Goal: Task Accomplishment & Management: Use online tool/utility

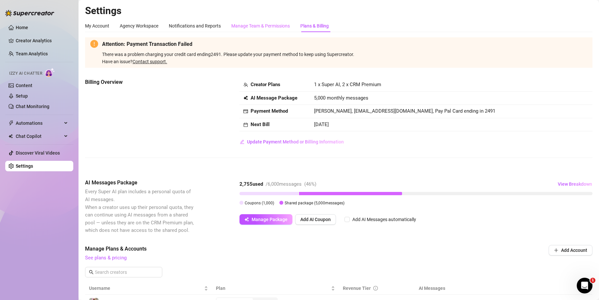
click at [251, 31] on div "Manage Team & Permissions" at bounding box center [260, 26] width 59 height 12
click at [249, 23] on div "Manage Team & Permissions" at bounding box center [260, 25] width 59 height 7
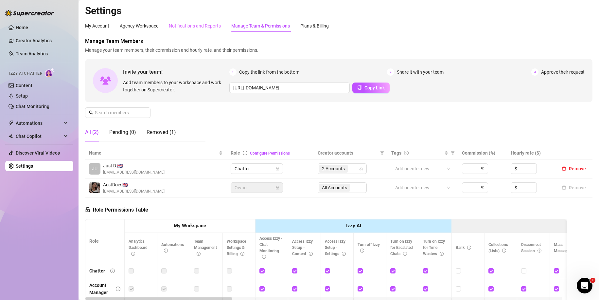
click at [178, 29] on div "Notifications and Reports" at bounding box center [195, 26] width 52 height 12
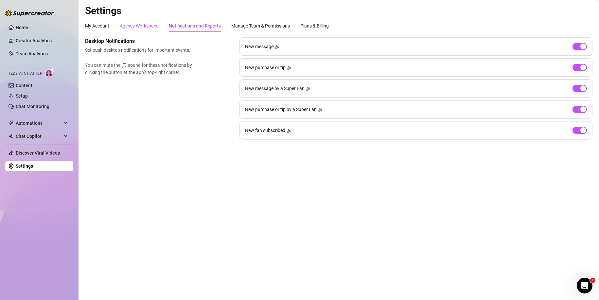
click at [152, 27] on div "Agency Workspace" at bounding box center [139, 25] width 39 height 7
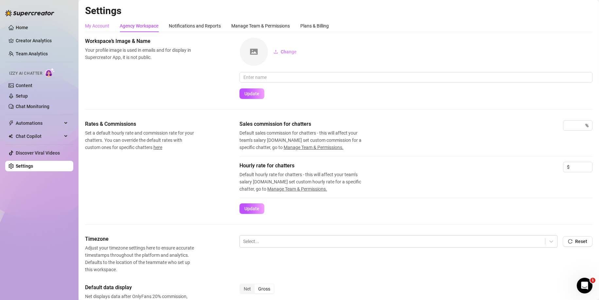
click at [94, 30] on div "My Account" at bounding box center [97, 26] width 24 height 12
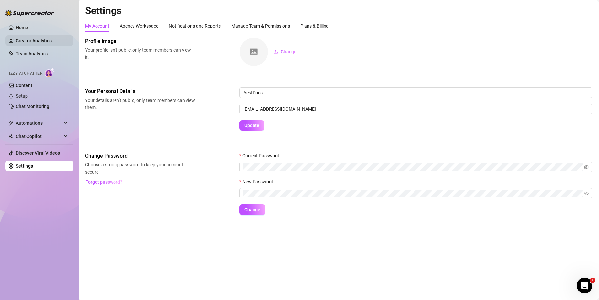
click at [26, 38] on link "Creator Analytics" at bounding box center [42, 40] width 52 height 10
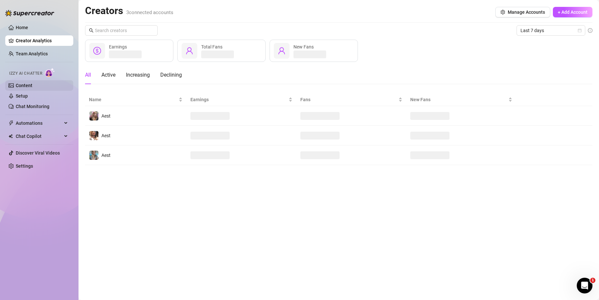
click at [32, 83] on link "Content" at bounding box center [24, 85] width 17 height 5
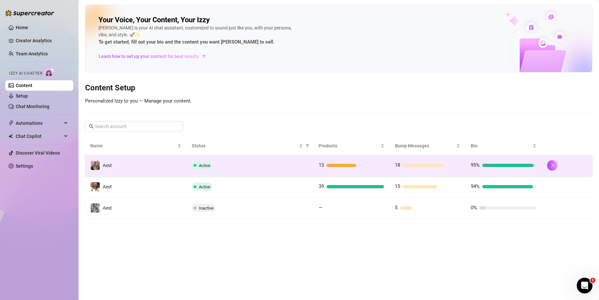
click at [314, 161] on td "13" at bounding box center [351, 165] width 76 height 21
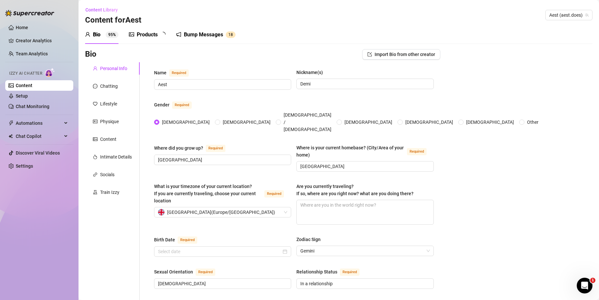
radio input "true"
type input "[DATE]"
click at [32, 86] on link "Content" at bounding box center [24, 85] width 17 height 5
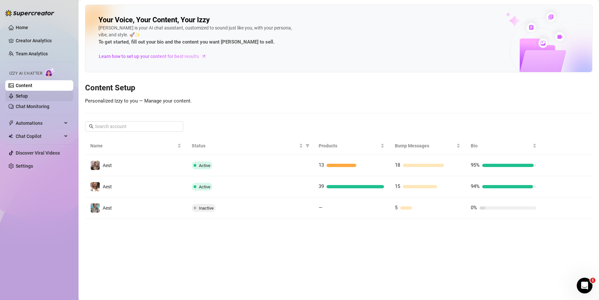
click at [28, 93] on link "Setup" at bounding box center [22, 95] width 12 height 5
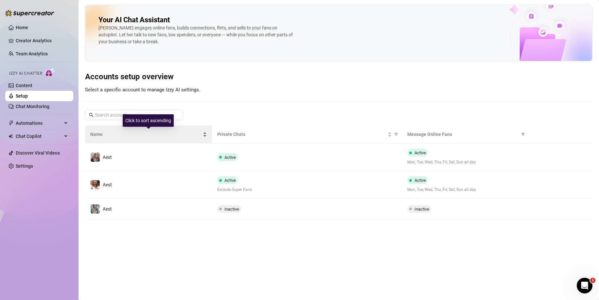
click at [180, 138] on div "Name" at bounding box center [148, 134] width 116 height 7
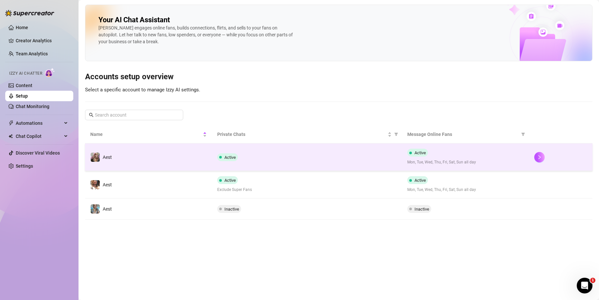
click at [188, 149] on td "Aest" at bounding box center [148, 156] width 127 height 27
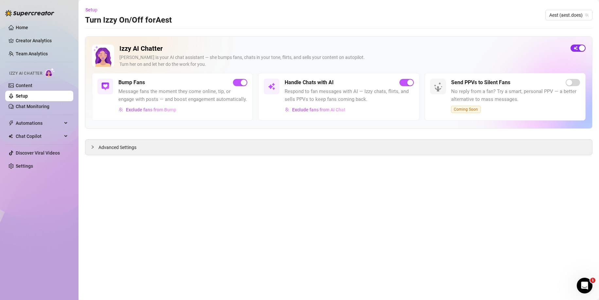
click at [585, 47] on div "Izzy AI Chatter [PERSON_NAME] is your AI chat assistant — she bumps fans, chats…" at bounding box center [338, 82] width 507 height 92
click at [582, 48] on div "button" at bounding box center [582, 48] width 6 height 6
click at [28, 97] on link "Setup" at bounding box center [22, 95] width 12 height 5
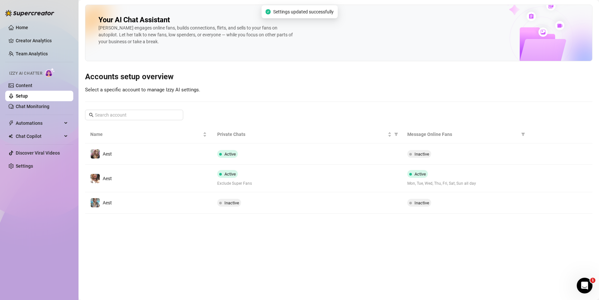
click at [168, 170] on td "Aest" at bounding box center [148, 178] width 127 height 27
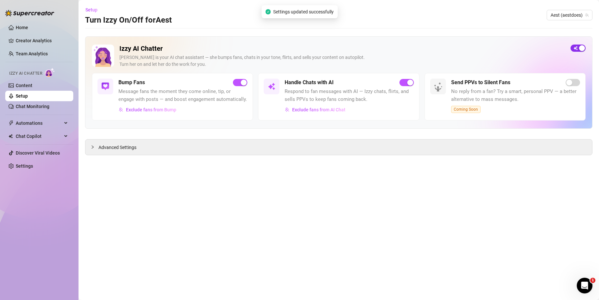
click at [579, 49] on div "button" at bounding box center [582, 48] width 6 height 6
click at [32, 88] on link "Content" at bounding box center [24, 85] width 17 height 5
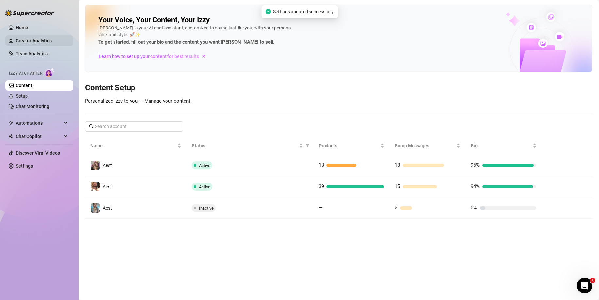
click at [30, 41] on link "Creator Analytics" at bounding box center [42, 40] width 52 height 10
